Goal: Task Accomplishment & Management: Manage account settings

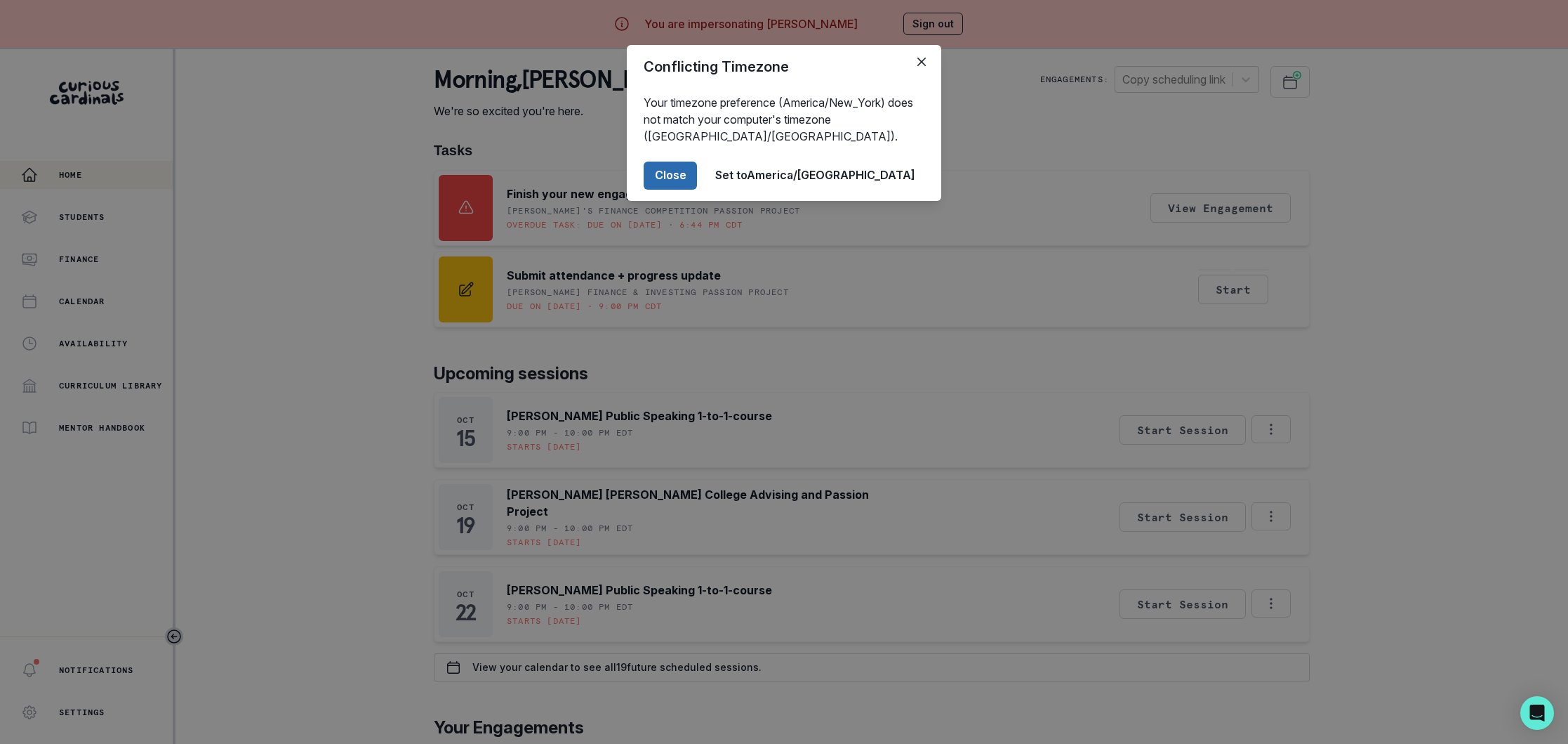
click at [697, 176] on button "Close" at bounding box center [670, 175] width 53 height 28
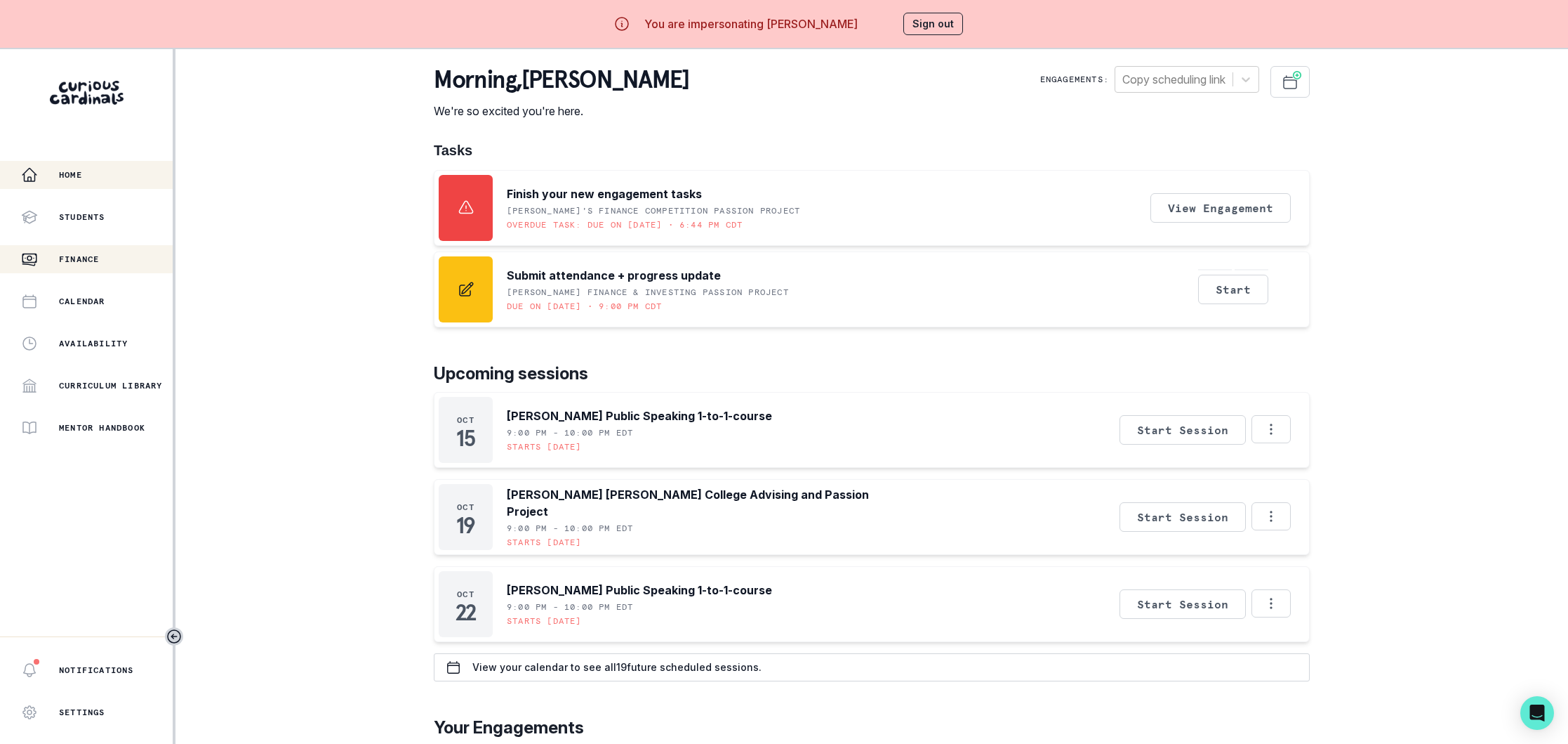
click at [74, 255] on p "Finance" at bounding box center [79, 259] width 40 height 11
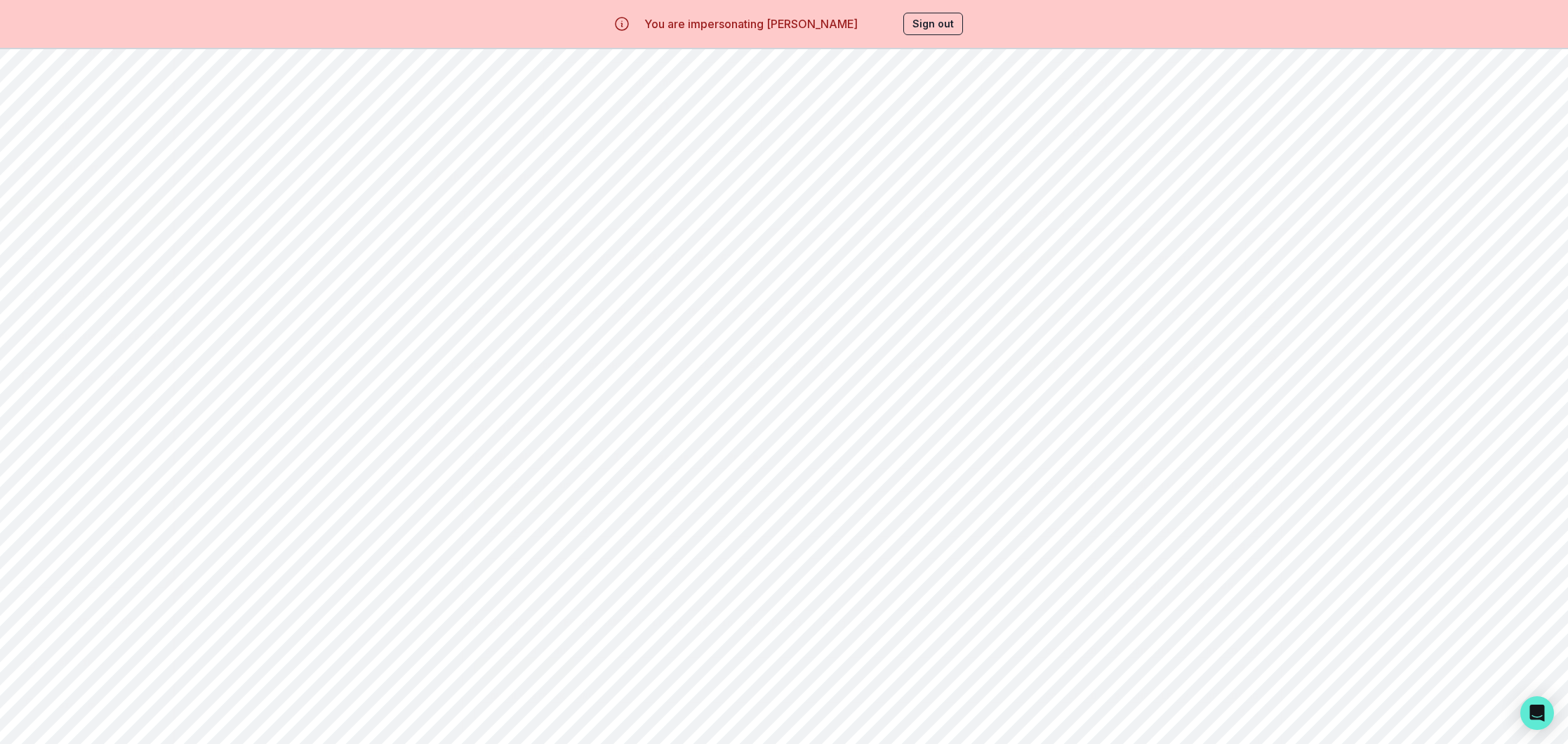
click at [918, 24] on button "Sign out" at bounding box center [933, 24] width 59 height 22
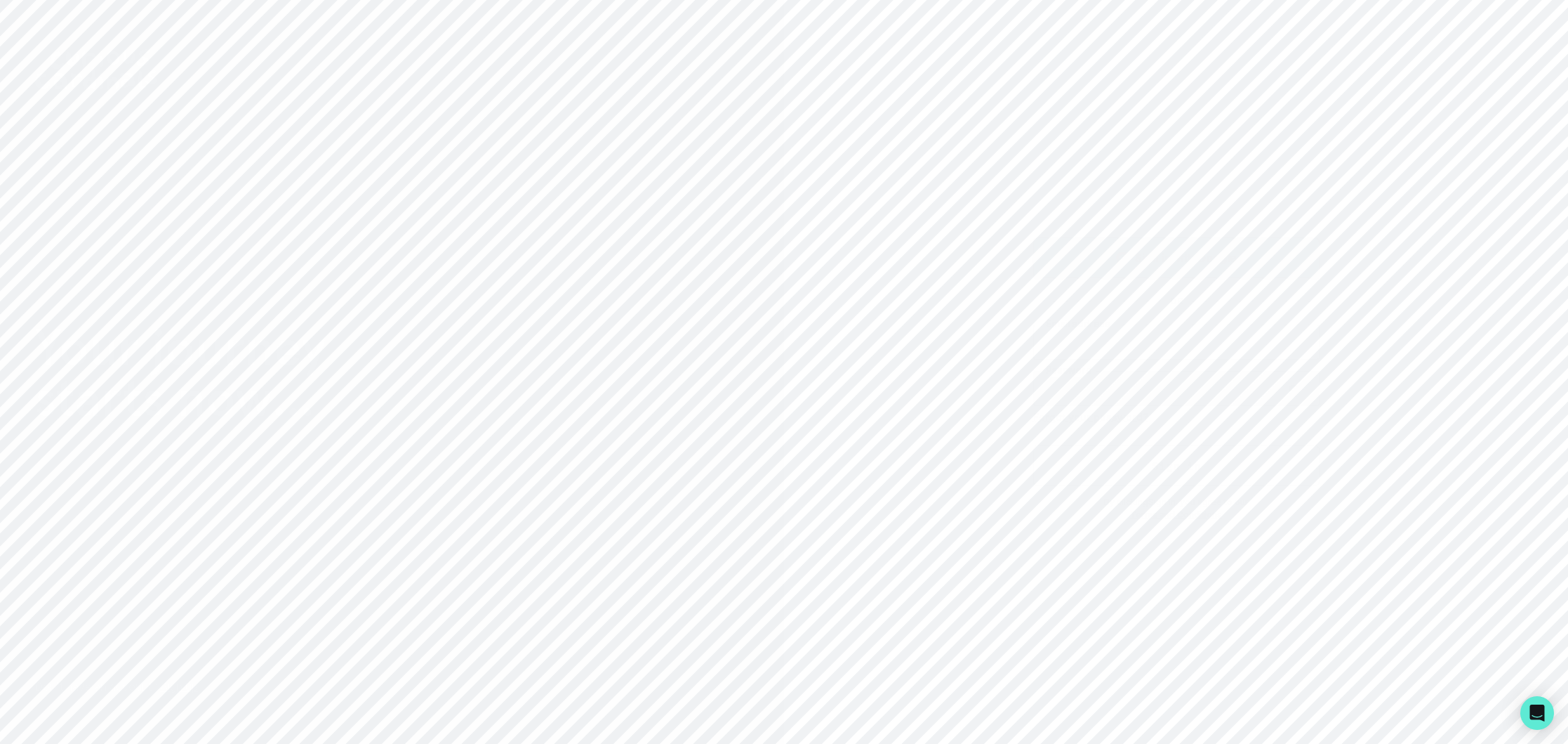
type input "[EMAIL_ADDRESS][DOMAIN_NAME]"
click at [1168, 241] on button "Sign in with Google" at bounding box center [1176, 257] width 287 height 41
